Goal: Task Accomplishment & Management: Manage account settings

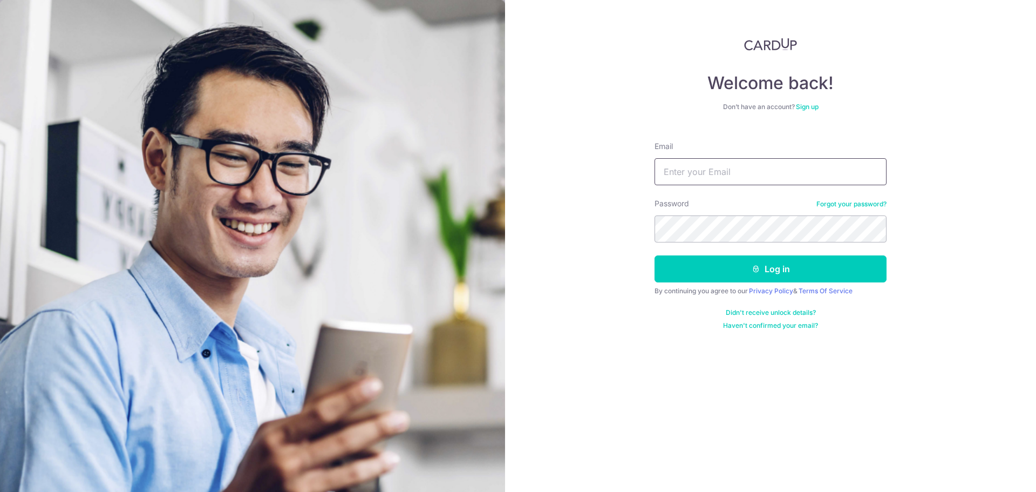
click at [756, 175] on input "Email" at bounding box center [771, 171] width 232 height 27
type input "[PERSON_NAME][EMAIL_ADDRESS][DOMAIN_NAME]"
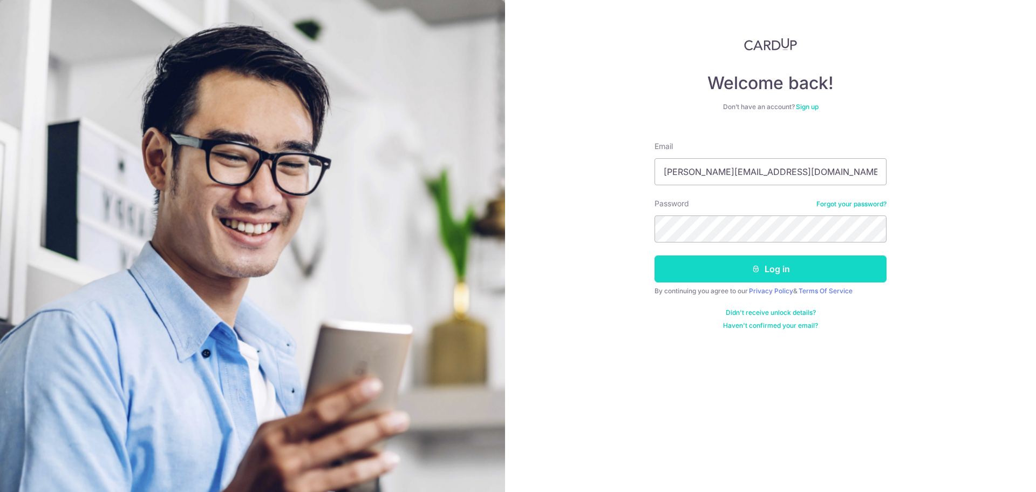
click at [806, 264] on button "Log in" at bounding box center [771, 268] width 232 height 27
